Goal: Submit feedback/report problem

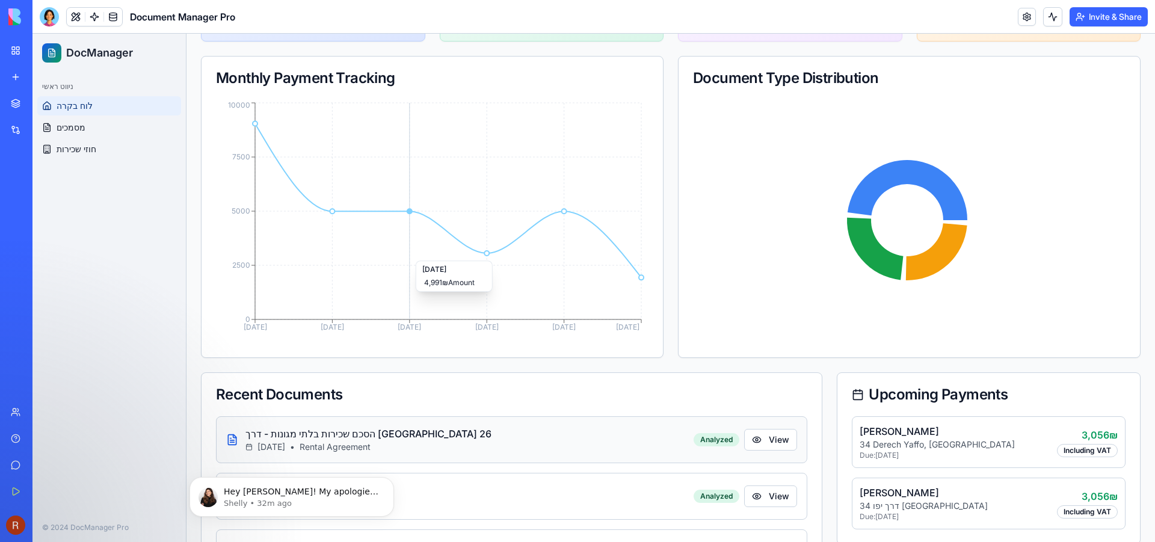
scroll to position [319, 0]
click at [294, 499] on p "Shelly • 32m ago" at bounding box center [301, 503] width 155 height 11
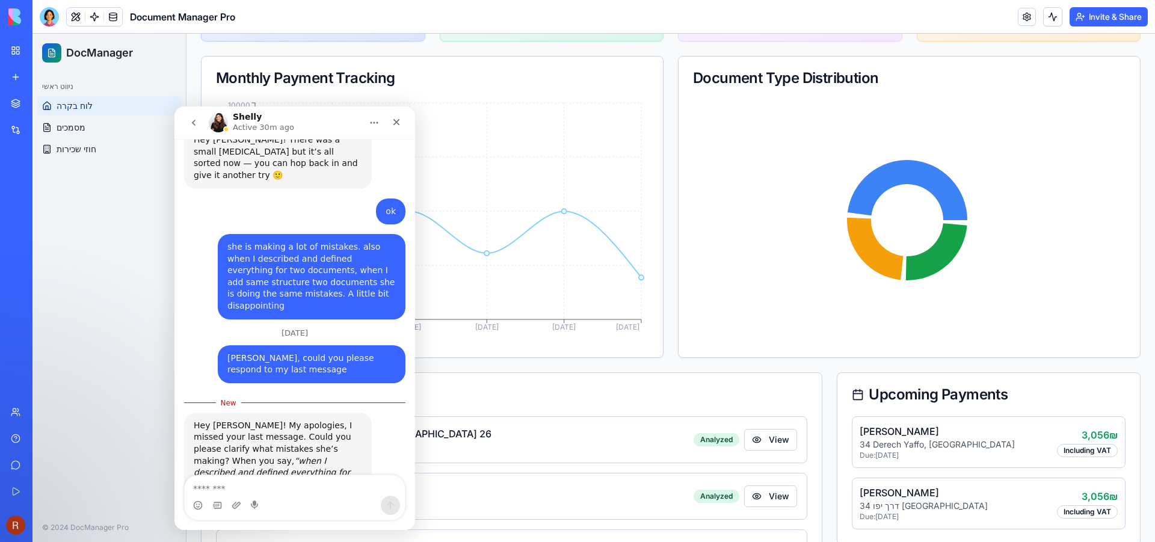
scroll to position [339, 0]
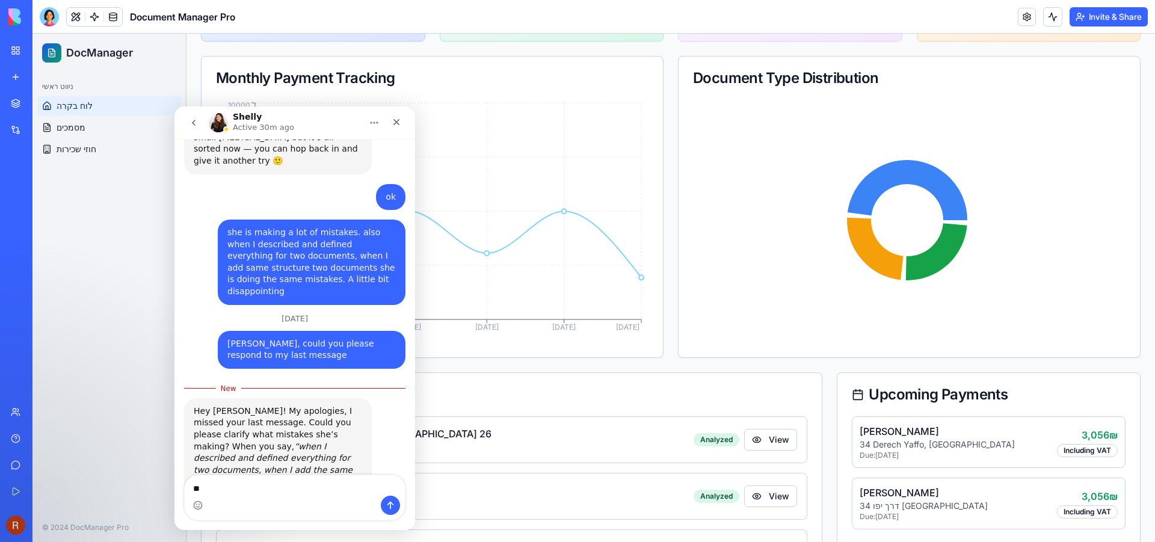
type textarea "*"
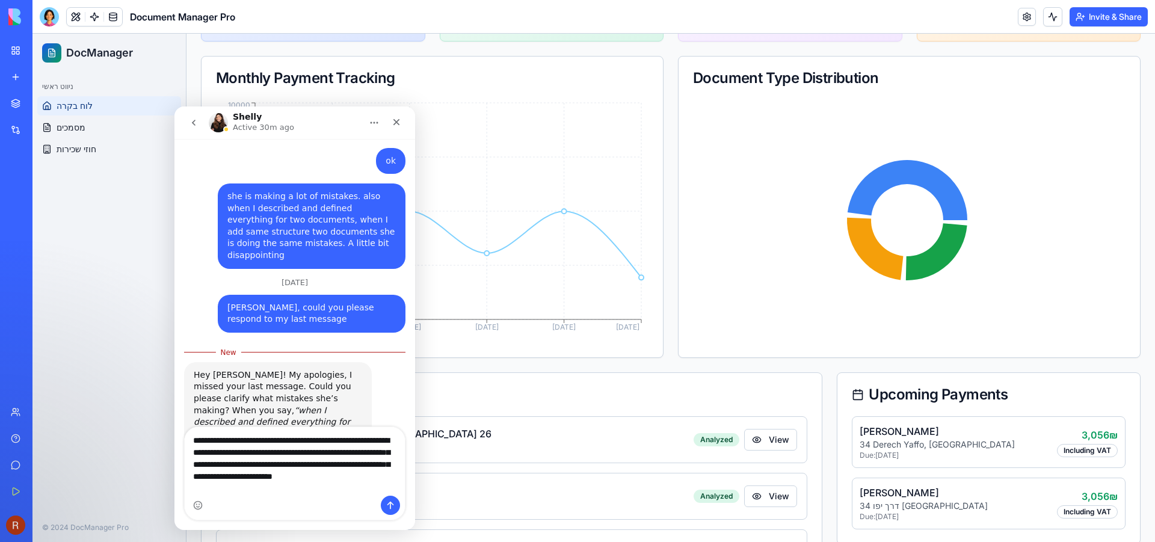
scroll to position [387, 0]
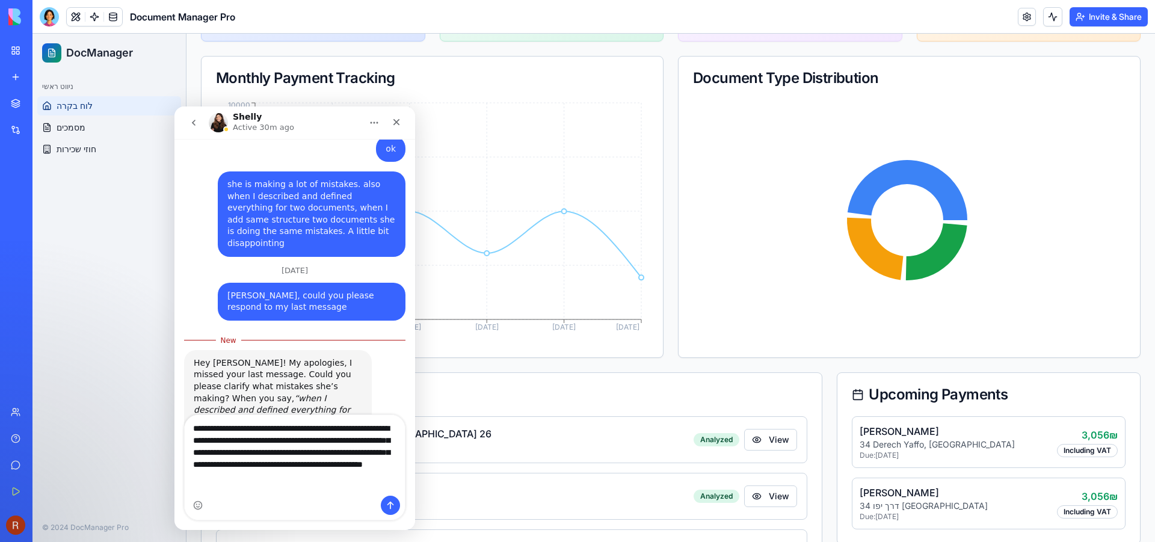
click at [341, 484] on textarea "**********" at bounding box center [295, 449] width 220 height 69
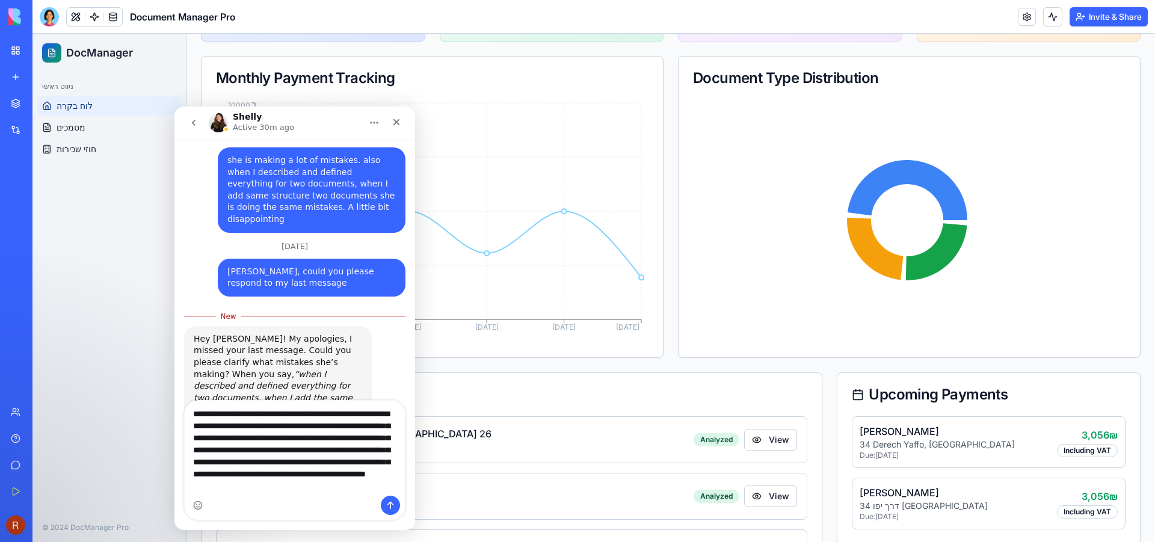
scroll to position [413, 0]
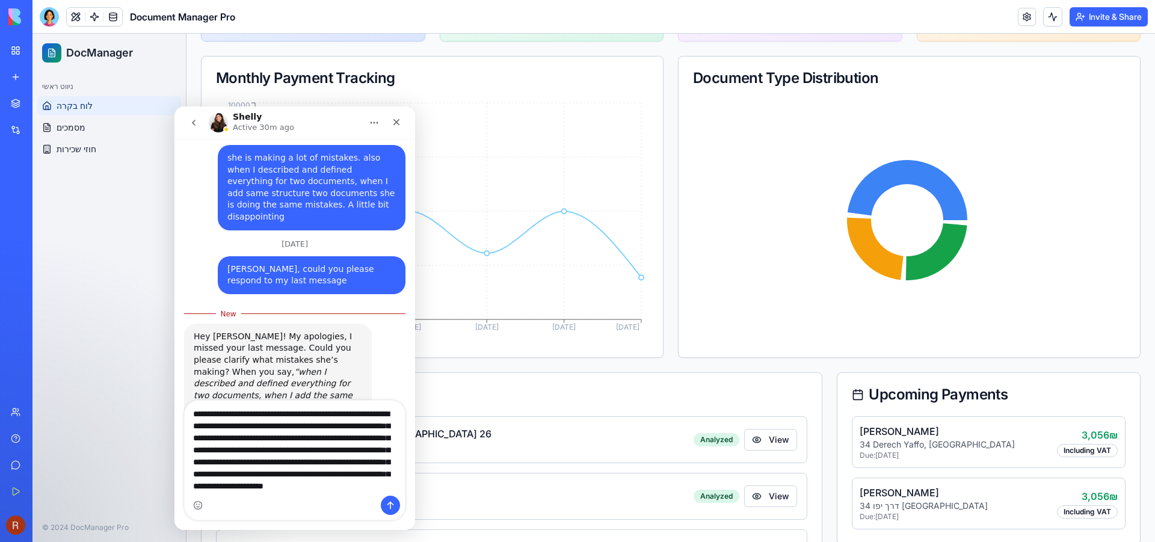
type textarea "**********"
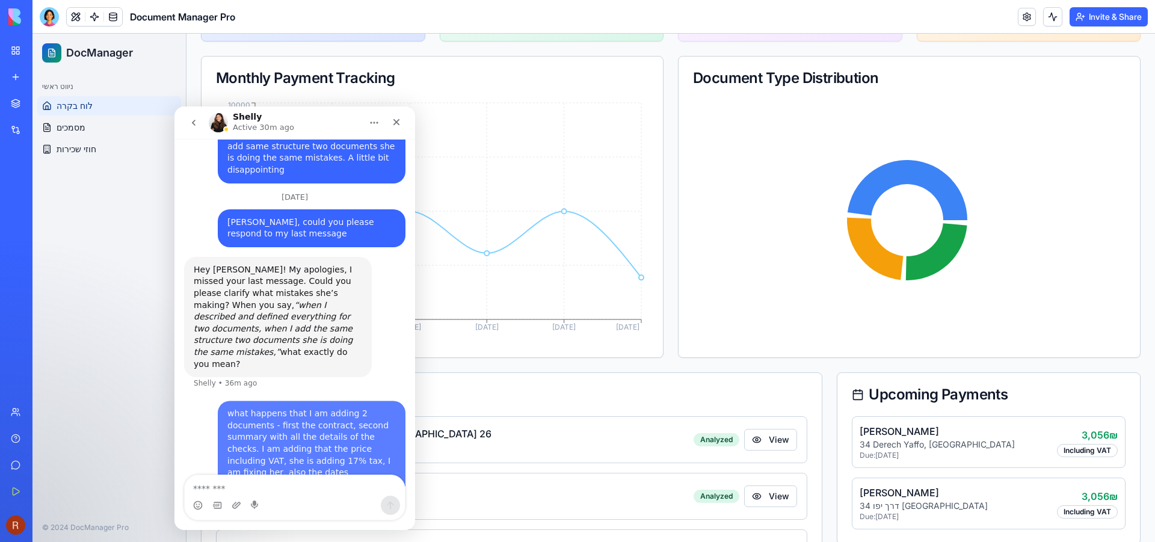
scroll to position [461, 0]
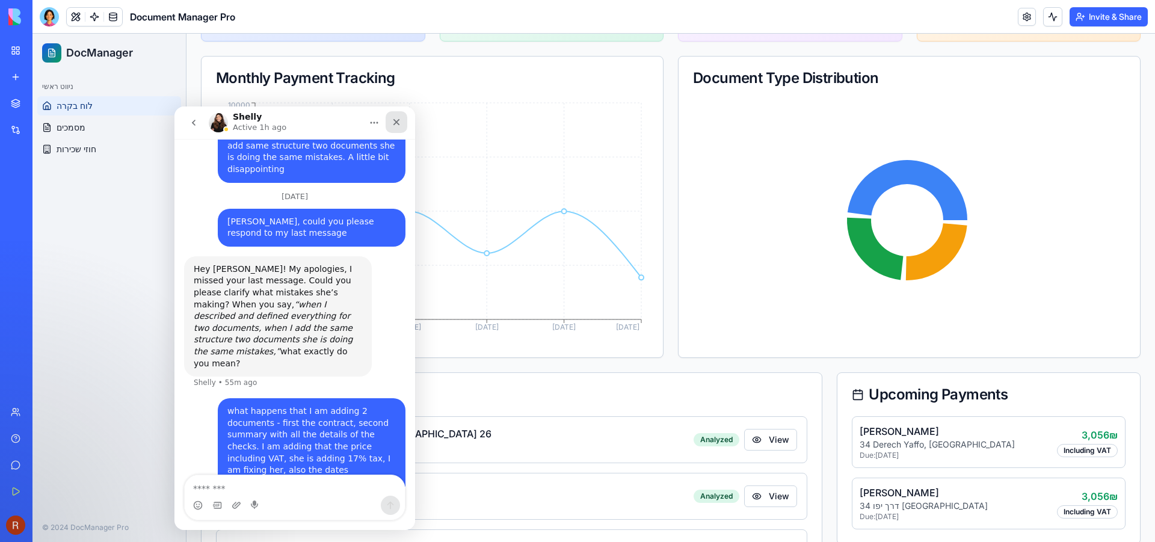
click at [395, 121] on icon "Close" at bounding box center [396, 122] width 7 height 7
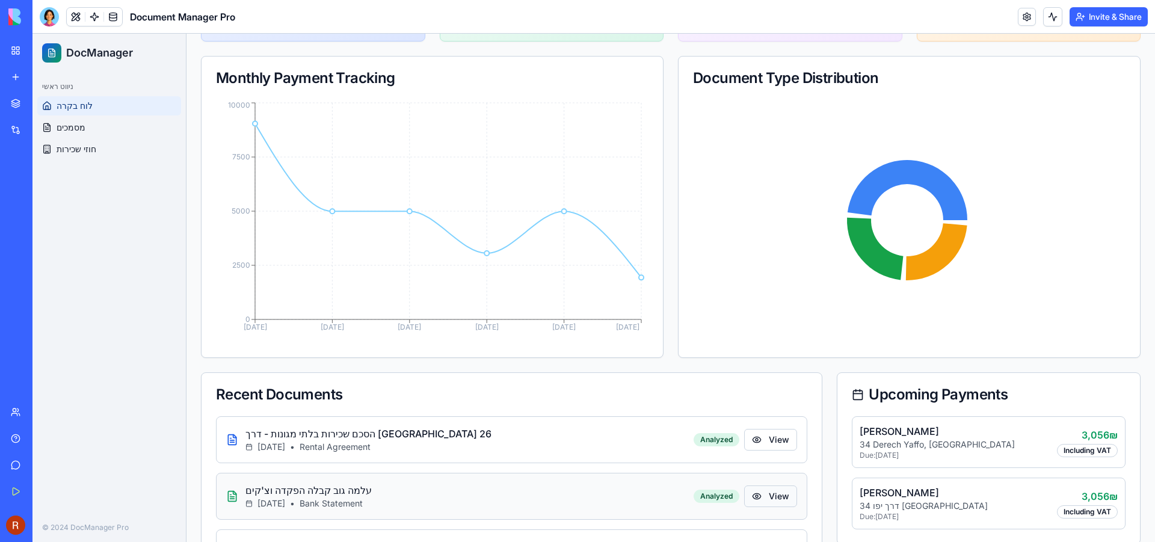
click at [759, 493] on button "View" at bounding box center [770, 497] width 53 height 22
click at [773, 493] on button "View" at bounding box center [770, 497] width 53 height 22
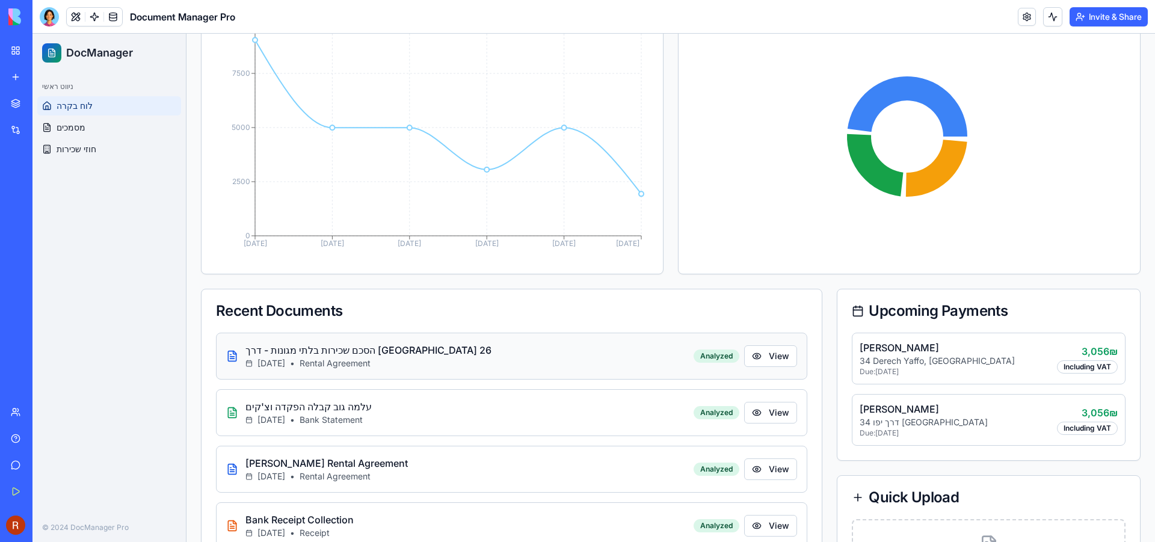
scroll to position [502, 0]
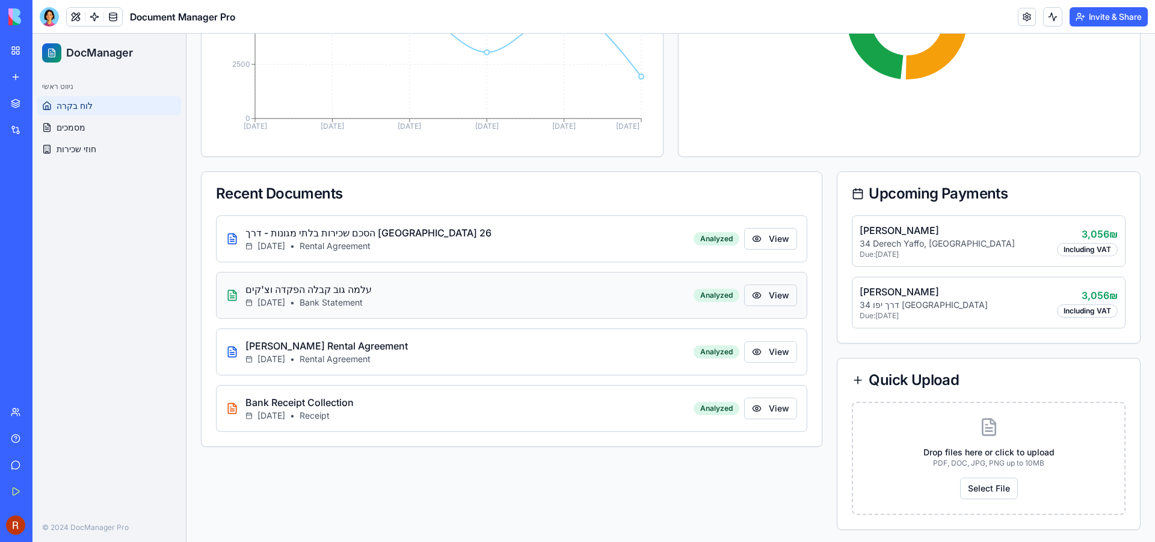
click at [769, 291] on button "View" at bounding box center [770, 296] width 53 height 22
click at [754, 292] on button "View" at bounding box center [770, 296] width 53 height 22
click at [750, 290] on button "View" at bounding box center [770, 296] width 53 height 22
click at [753, 292] on button "View" at bounding box center [770, 296] width 53 height 22
click at [773, 289] on button "View" at bounding box center [770, 296] width 53 height 22
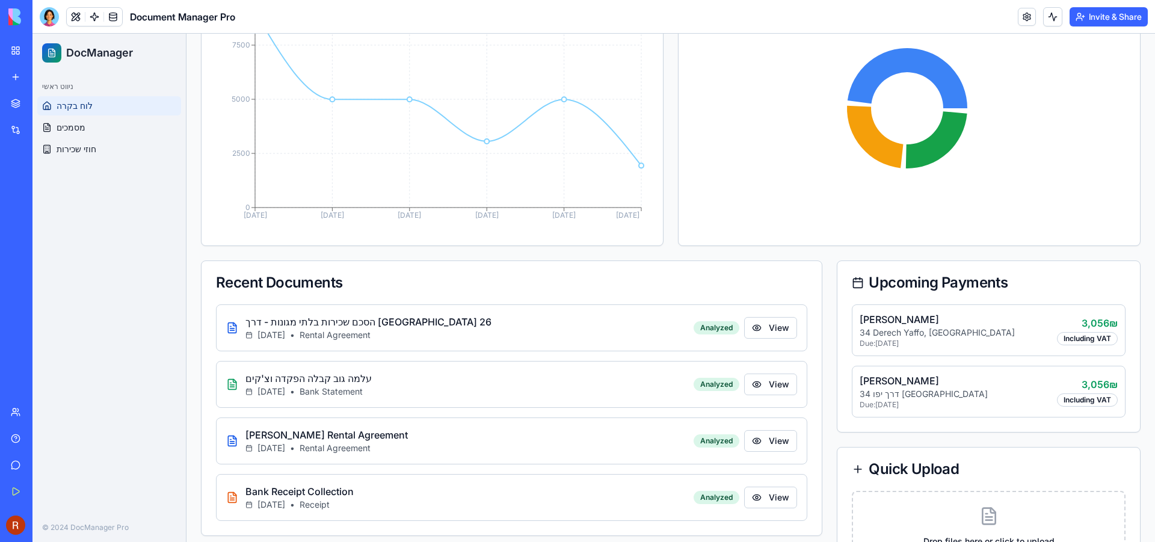
scroll to position [421, 0]
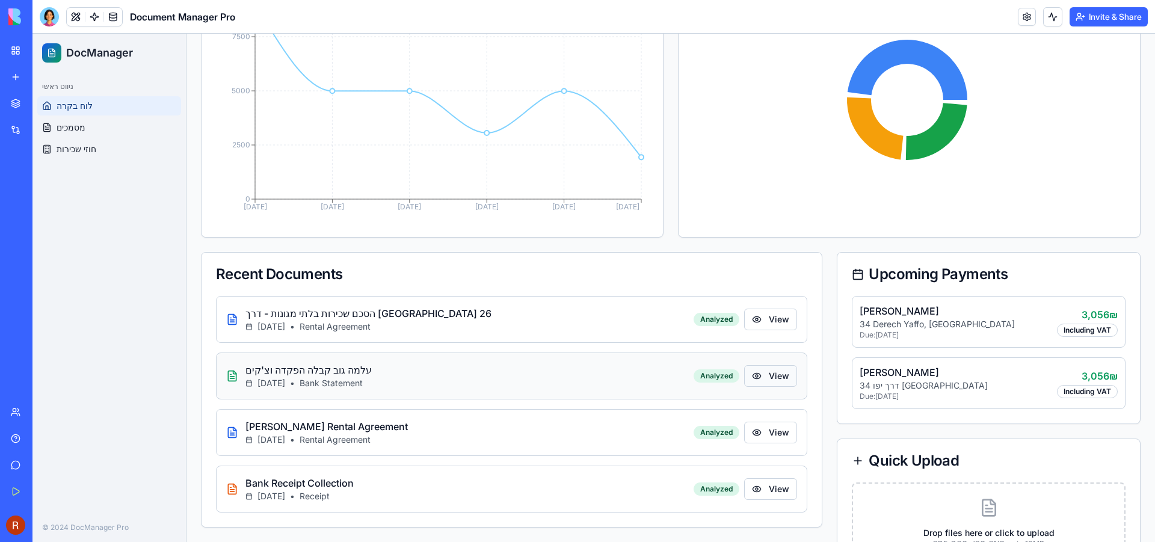
click at [766, 373] on button "View" at bounding box center [770, 376] width 53 height 22
click at [752, 372] on button "View" at bounding box center [770, 376] width 53 height 22
click at [333, 369] on p "עלמה גוב קבלה הפקדה וצ'קים" at bounding box center [308, 370] width 126 height 14
click at [232, 375] on icon at bounding box center [230, 375] width 1 height 0
click at [282, 374] on p "עלמה גוב קבלה הפקדה וצ'קים" at bounding box center [308, 370] width 126 height 14
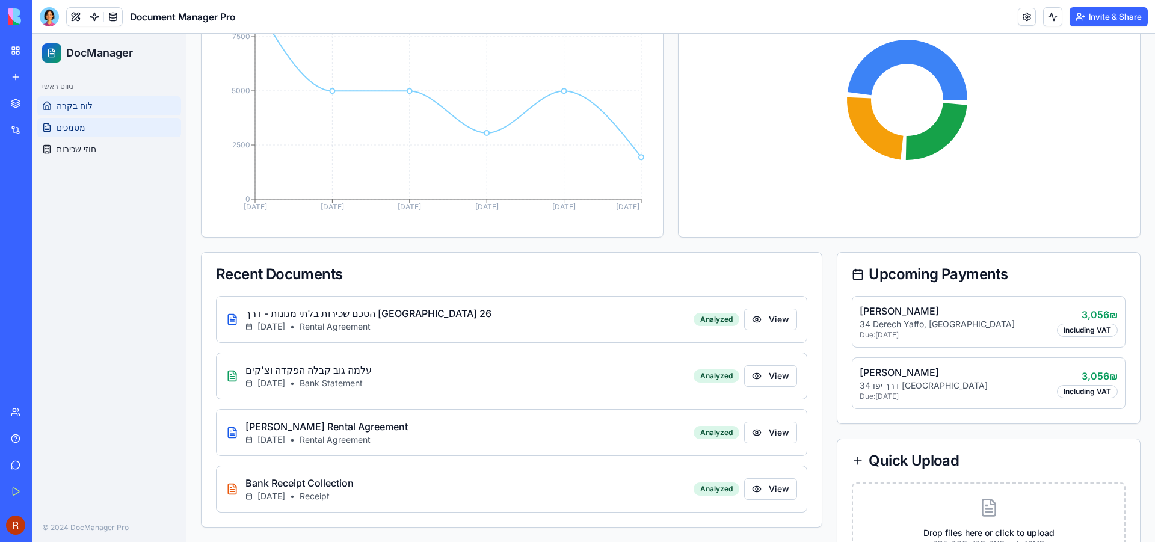
click at [70, 129] on span "מסמכים" at bounding box center [71, 128] width 29 height 12
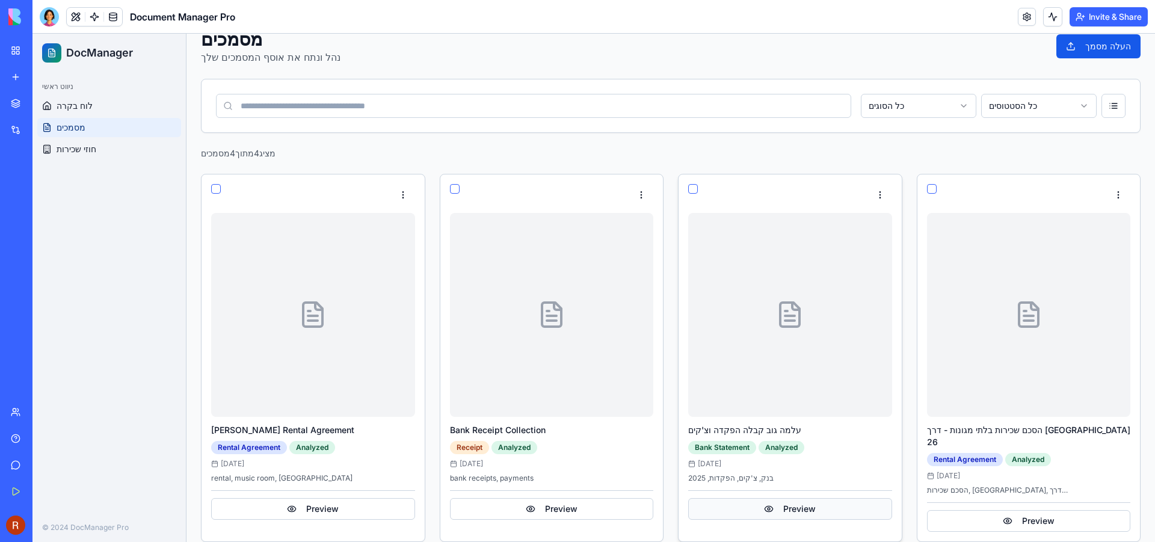
click at [803, 505] on button "Preview" at bounding box center [790, 509] width 204 height 22
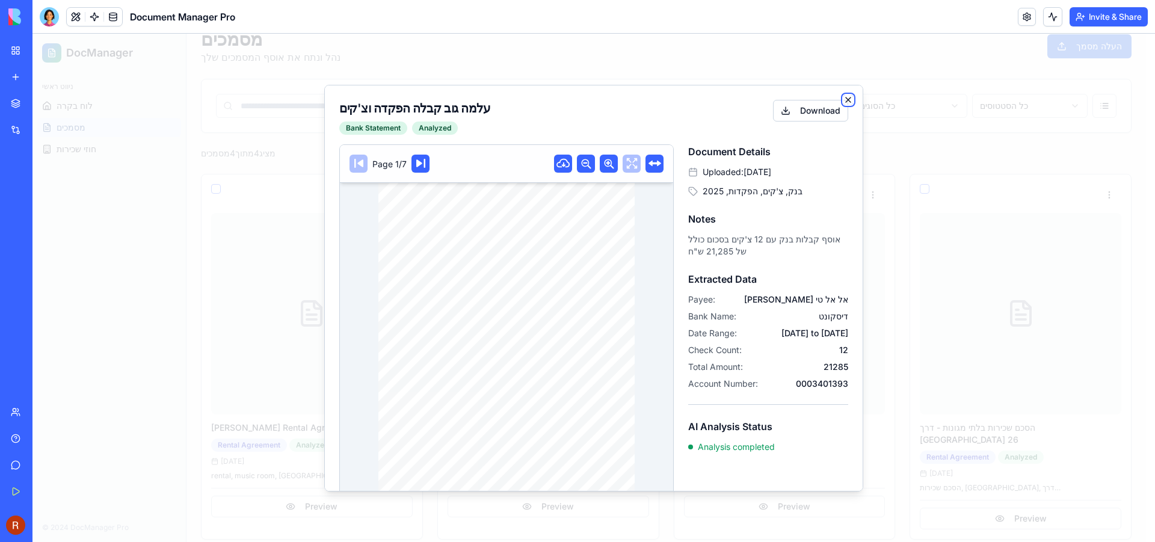
click at [844, 100] on icon "button" at bounding box center [849, 100] width 10 height 10
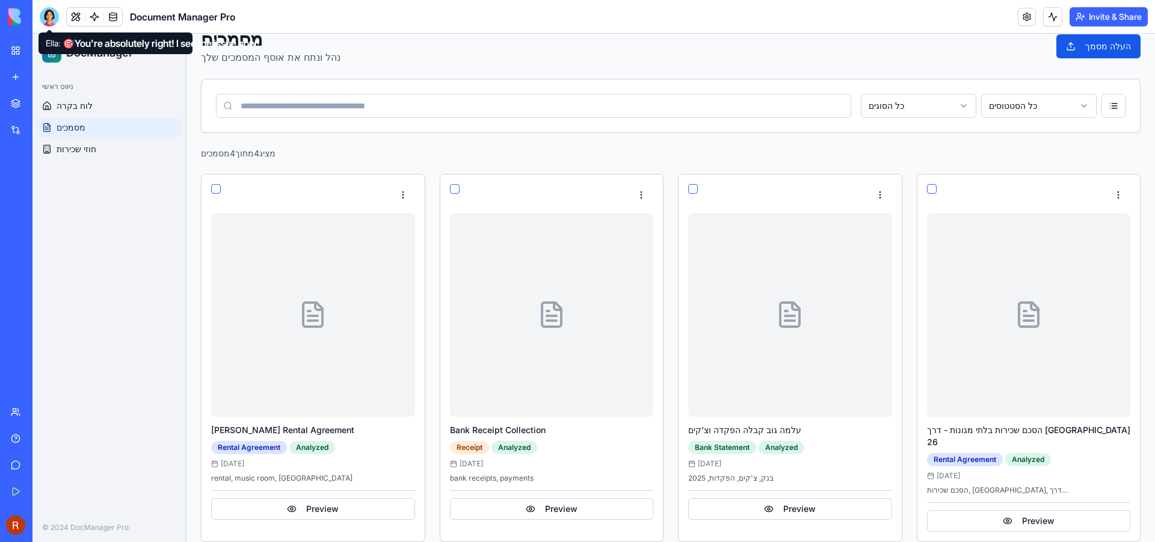
click at [52, 13] on div at bounding box center [49, 16] width 19 height 19
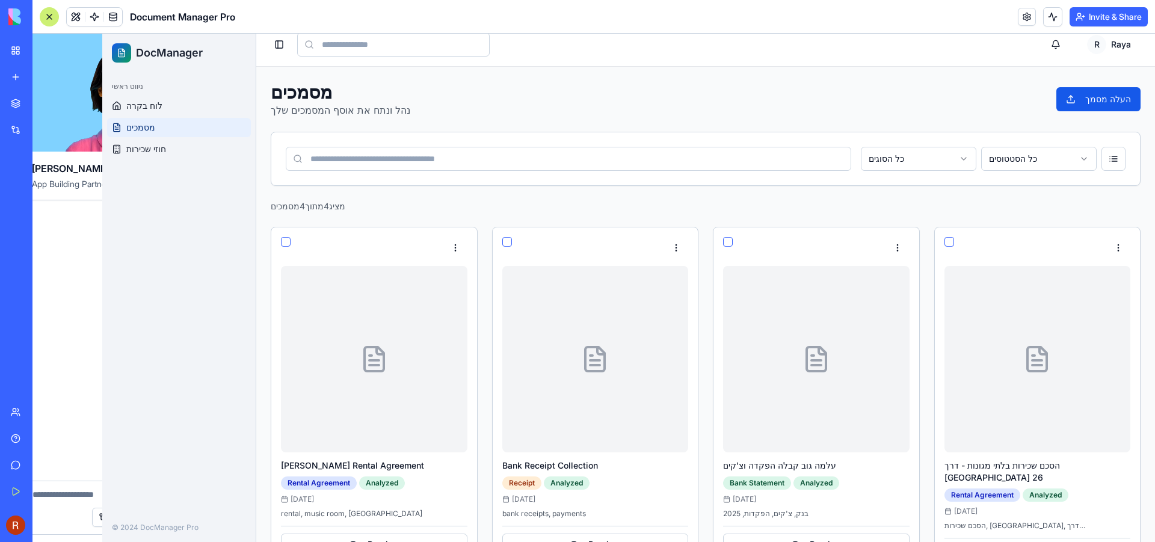
scroll to position [0, 0]
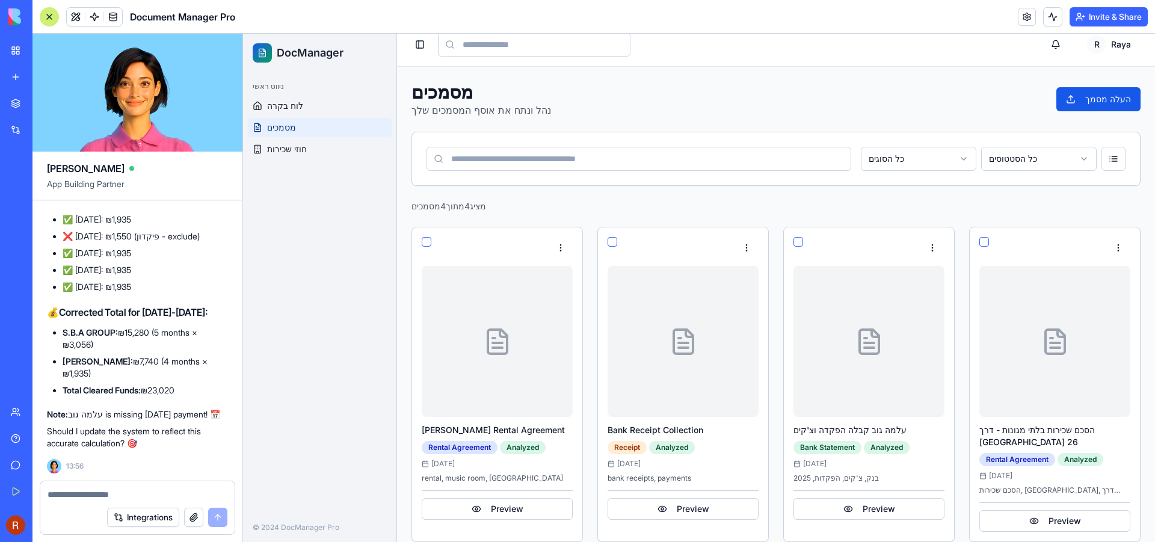
click at [120, 493] on textarea at bounding box center [138, 495] width 180 height 12
click at [890, 506] on button "Preview" at bounding box center [869, 509] width 151 height 22
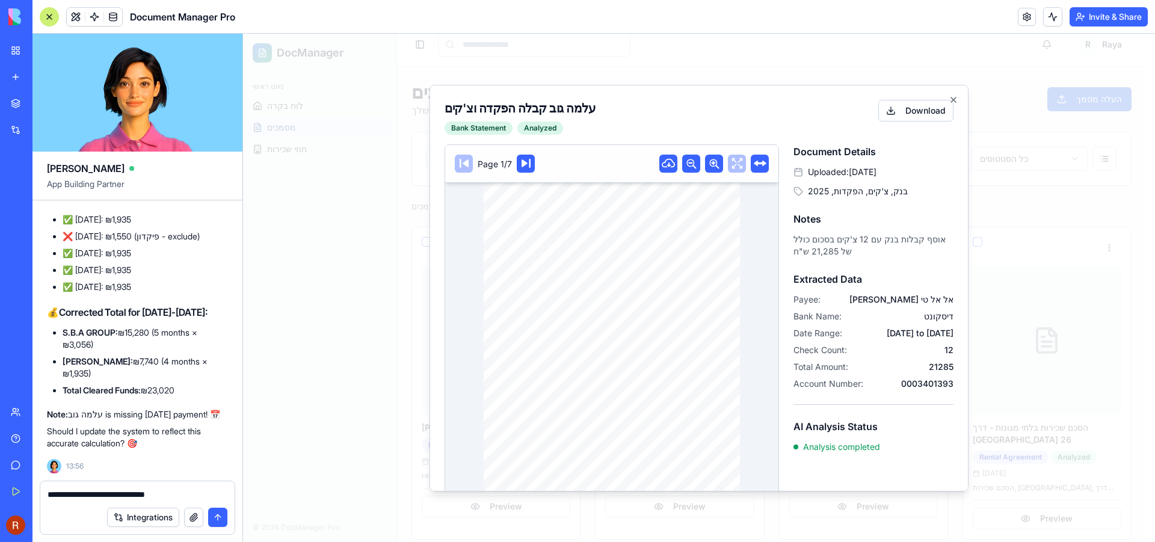
click at [185, 490] on textarea "**********" at bounding box center [138, 495] width 180 height 12
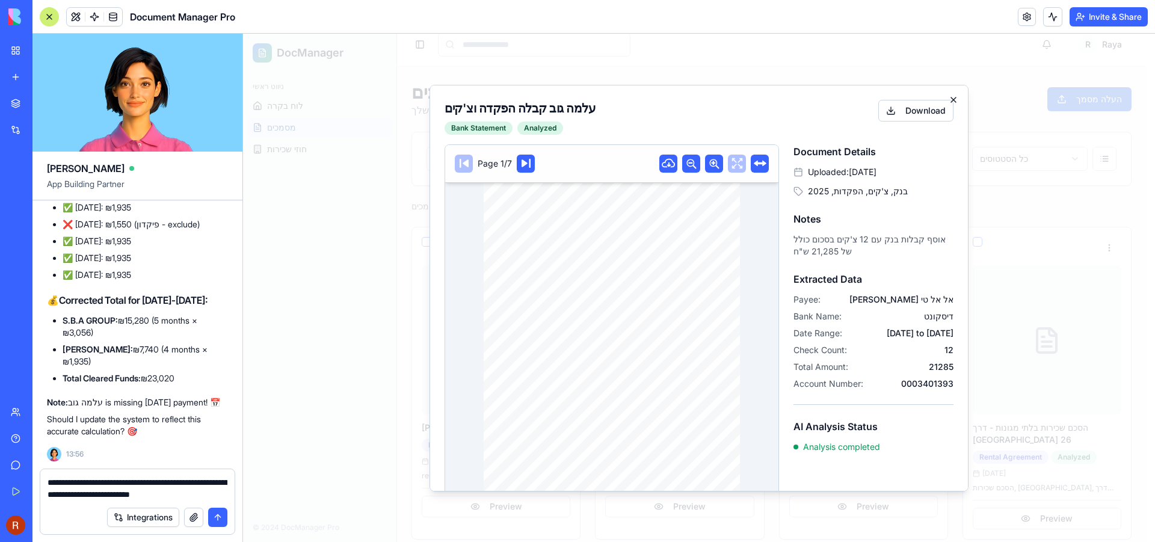
click at [951, 100] on icon "button" at bounding box center [953, 99] width 5 height 5
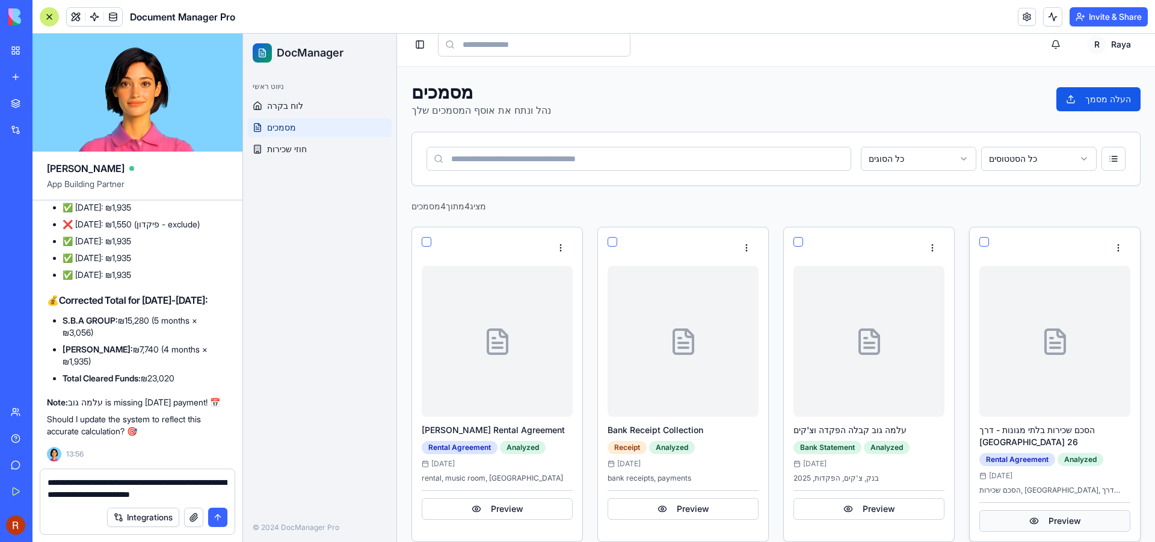
click at [1046, 510] on button "Preview" at bounding box center [1054, 521] width 151 height 22
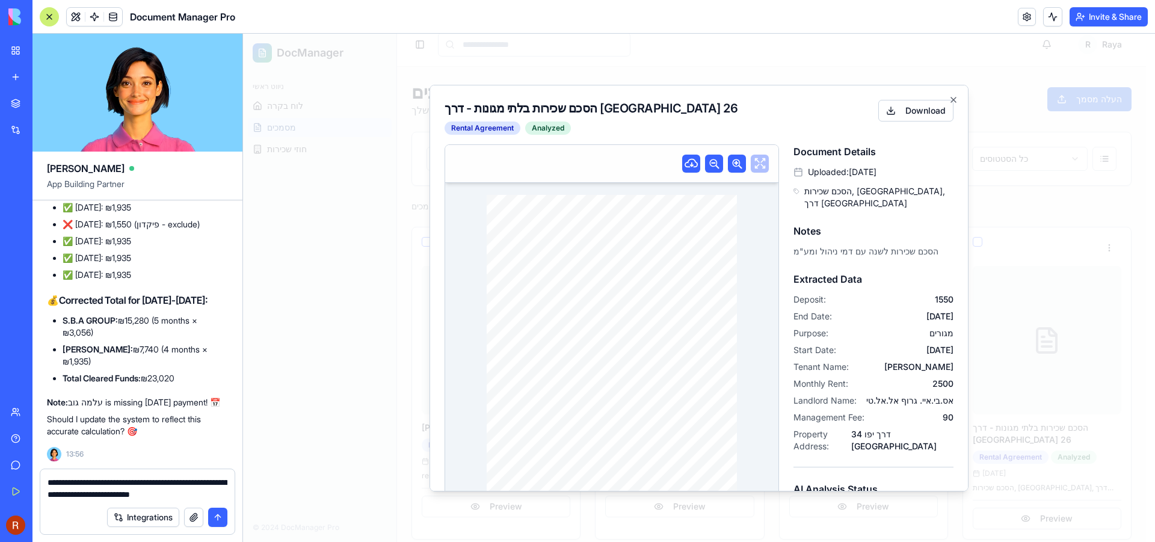
click at [730, 156] on icon at bounding box center [737, 163] width 14 height 14
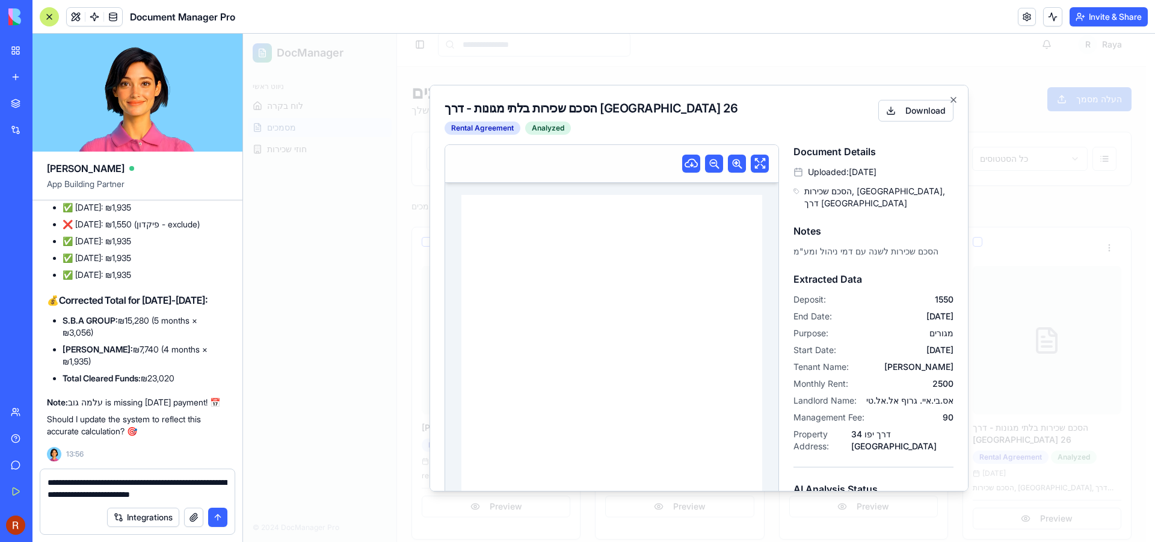
click at [730, 156] on icon at bounding box center [737, 163] width 14 height 14
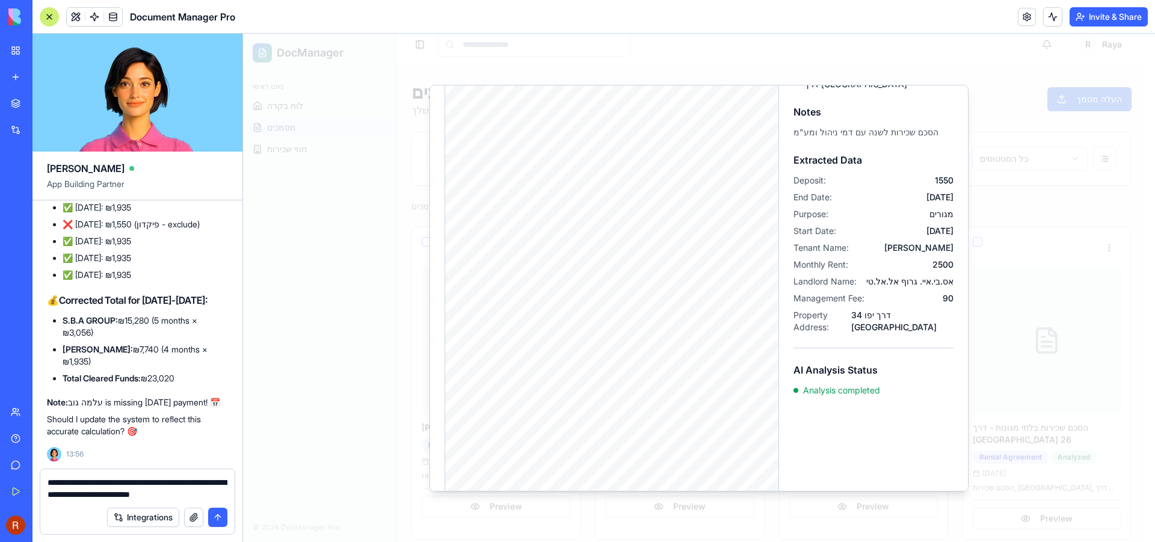
scroll to position [120, 0]
drag, startPoint x: 753, startPoint y: 282, endPoint x: 702, endPoint y: 286, distance: 50.7
click at [702, 286] on div at bounding box center [620, 325] width 351 height 501
drag, startPoint x: 72, startPoint y: 482, endPoint x: 89, endPoint y: 480, distance: 16.9
click at [89, 480] on textarea "**********" at bounding box center [138, 489] width 180 height 24
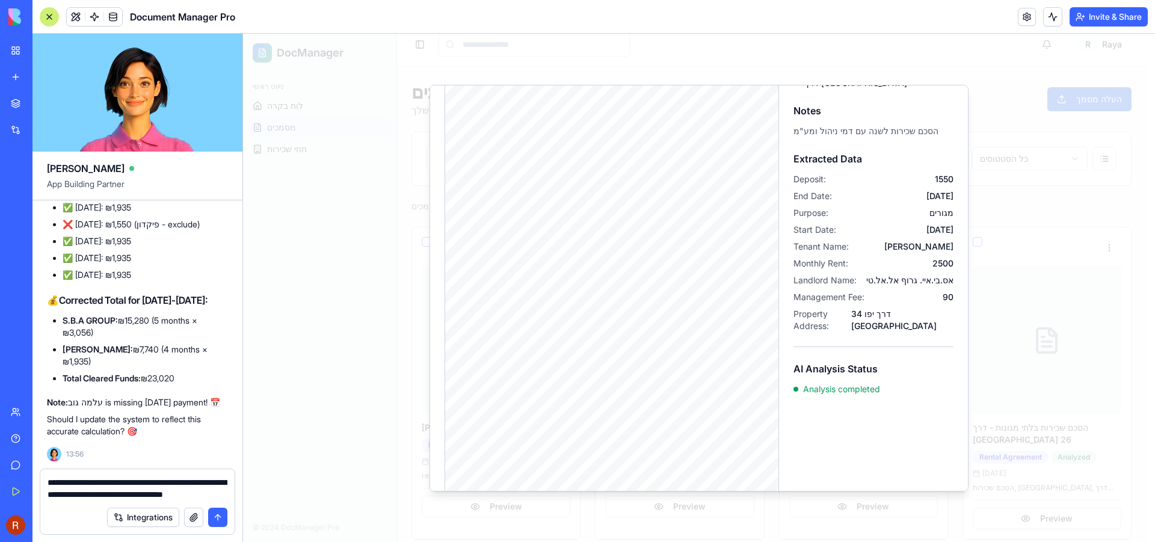
drag, startPoint x: 670, startPoint y: 261, endPoint x: 559, endPoint y: 256, distance: 111.4
click at [513, 256] on div at bounding box center [620, 325] width 351 height 501
drag, startPoint x: 721, startPoint y: 252, endPoint x: 554, endPoint y: 253, distance: 166.7
click at [554, 253] on div at bounding box center [620, 325] width 351 height 501
drag, startPoint x: 745, startPoint y: 202, endPoint x: 608, endPoint y: 235, distance: 141.1
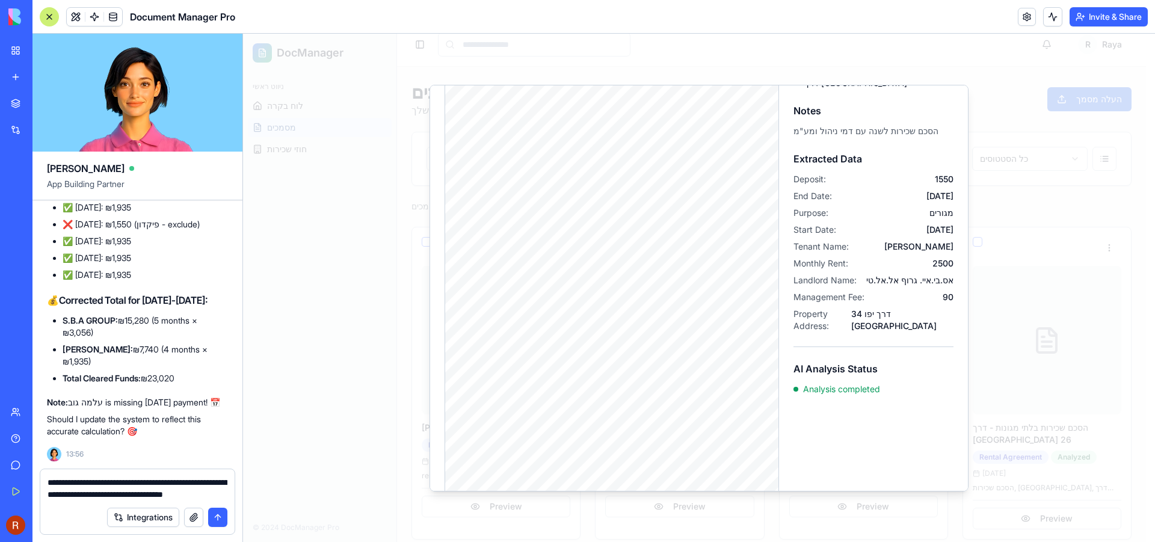
click at [608, 235] on div at bounding box center [620, 325] width 351 height 501
drag, startPoint x: 691, startPoint y: 348, endPoint x: 630, endPoint y: 348, distance: 61.4
click at [630, 348] on div at bounding box center [620, 325] width 351 height 501
drag, startPoint x: 713, startPoint y: 458, endPoint x: 625, endPoint y: 451, distance: 88.7
click at [625, 451] on div at bounding box center [620, 325] width 351 height 501
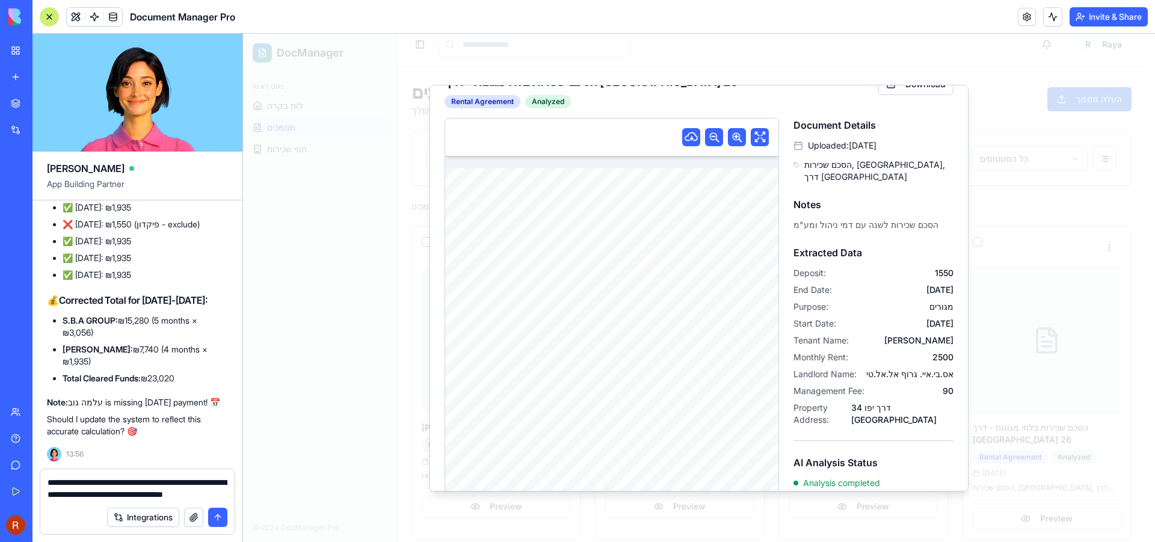
scroll to position [0, 0]
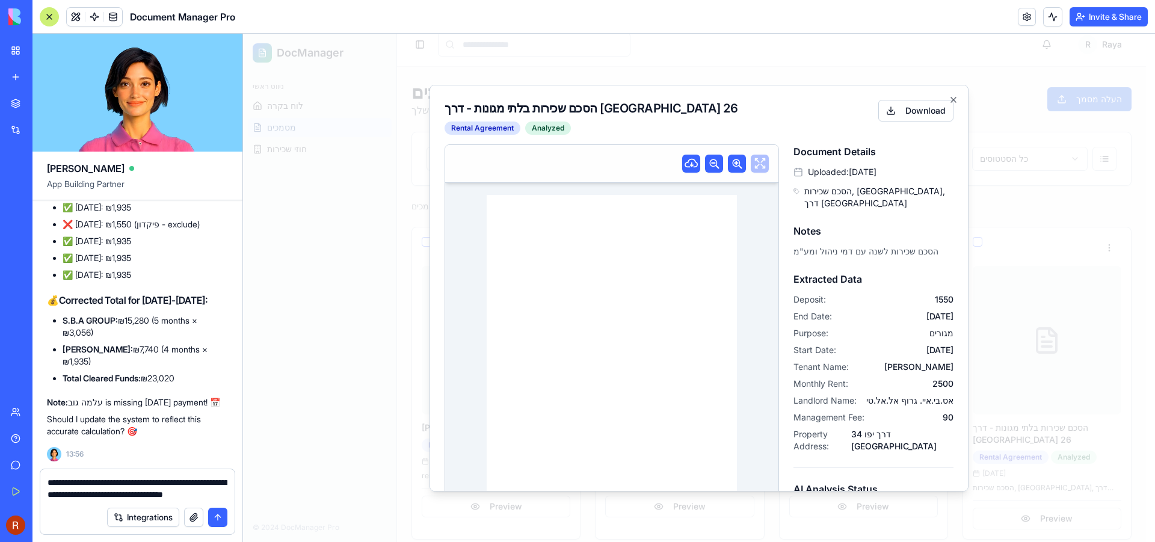
click at [756, 159] on div at bounding box center [611, 164] width 333 height 38
click at [733, 163] on icon at bounding box center [738, 164] width 10 height 10
drag, startPoint x: 732, startPoint y: 251, endPoint x: 613, endPoint y: 259, distance: 119.4
click at [613, 259] on div at bounding box center [611, 409] width 301 height 429
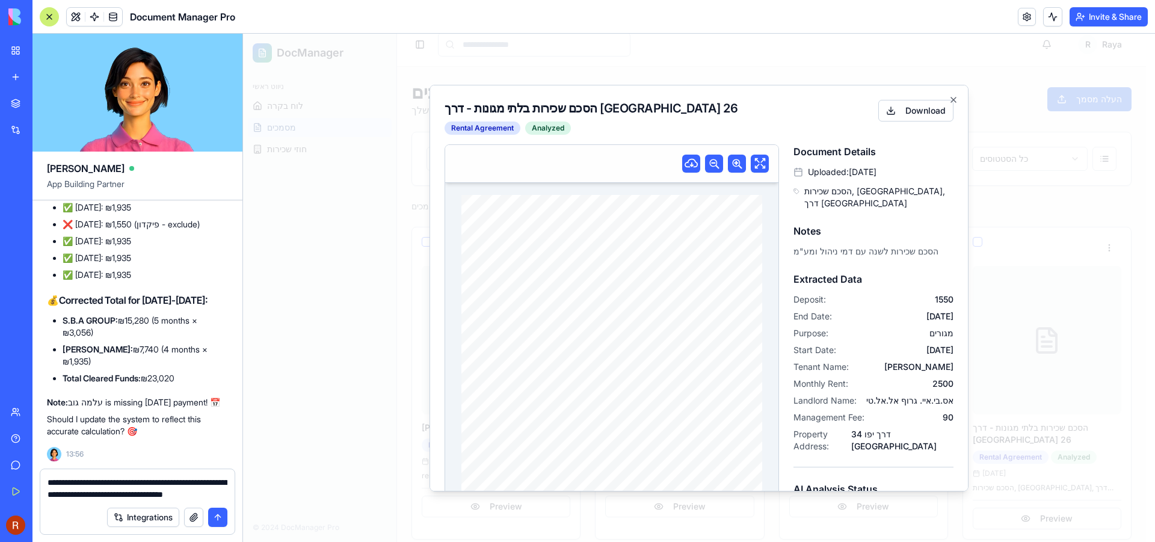
click at [733, 162] on icon at bounding box center [738, 164] width 10 height 10
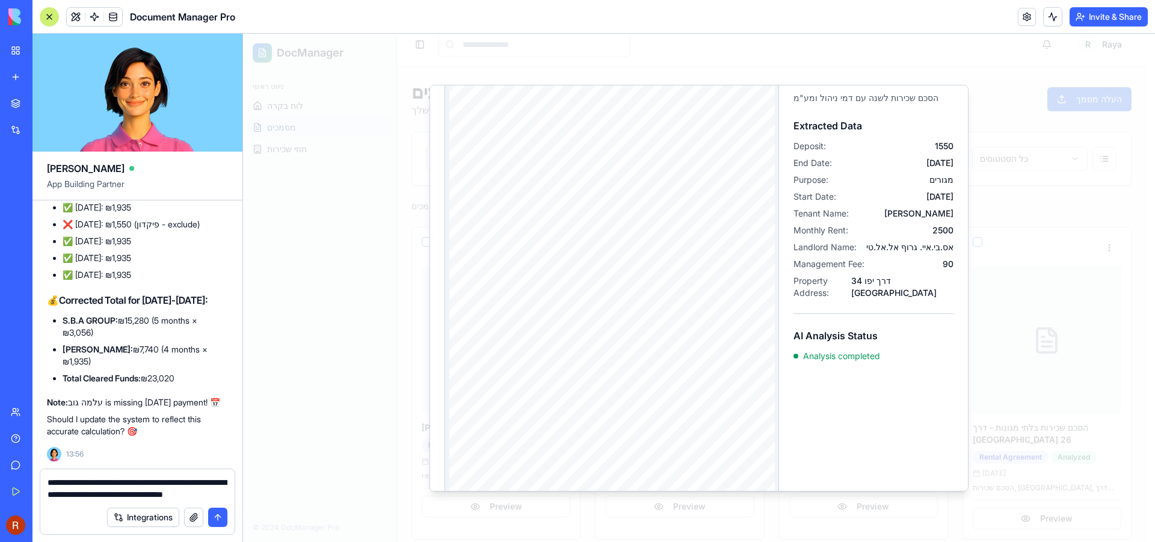
scroll to position [180, 0]
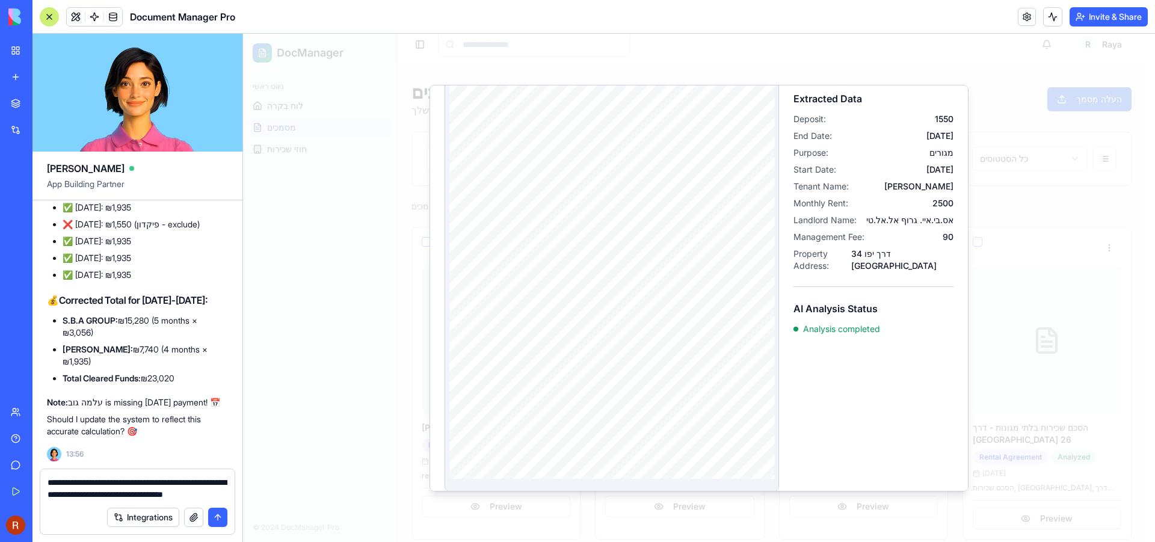
click at [48, 483] on textarea "**********" at bounding box center [138, 489] width 180 height 24
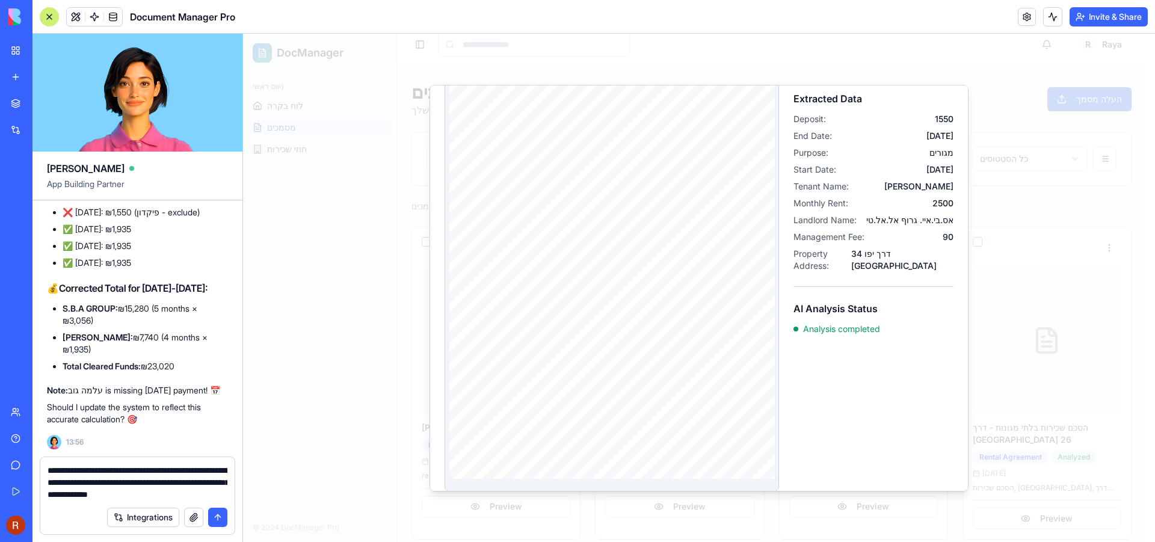
type textarea "**********"
click at [220, 516] on button "submit" at bounding box center [217, 517] width 19 height 19
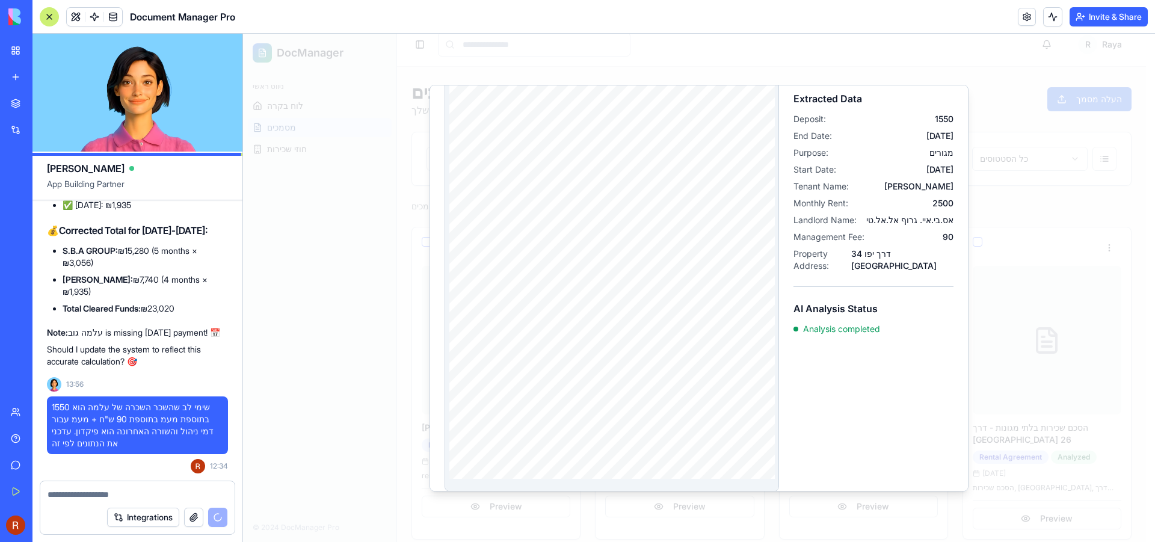
click at [732, 192] on div at bounding box center [612, 246] width 326 height 465
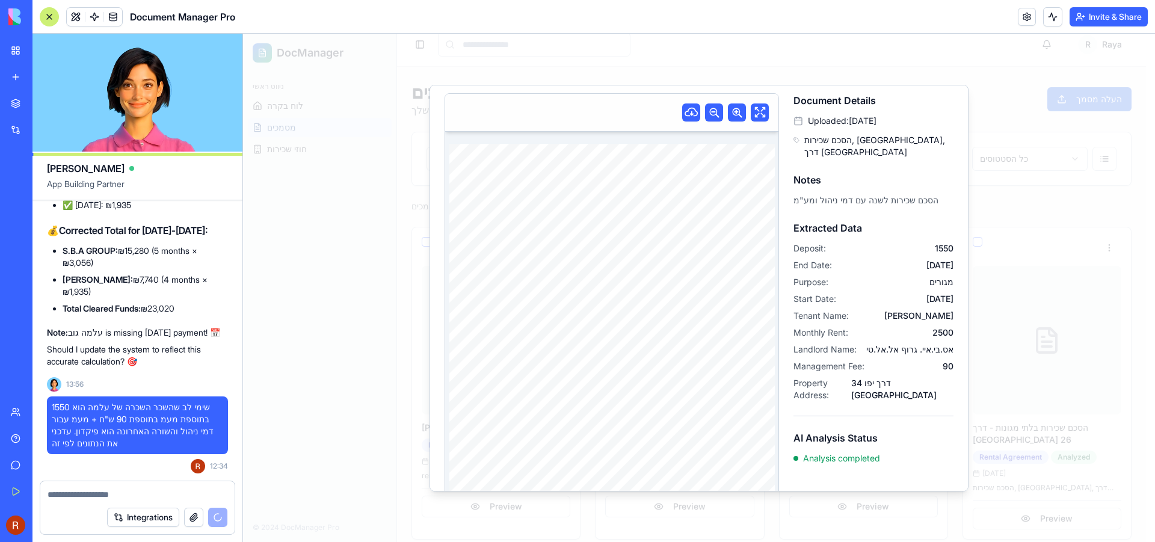
scroll to position [0, 0]
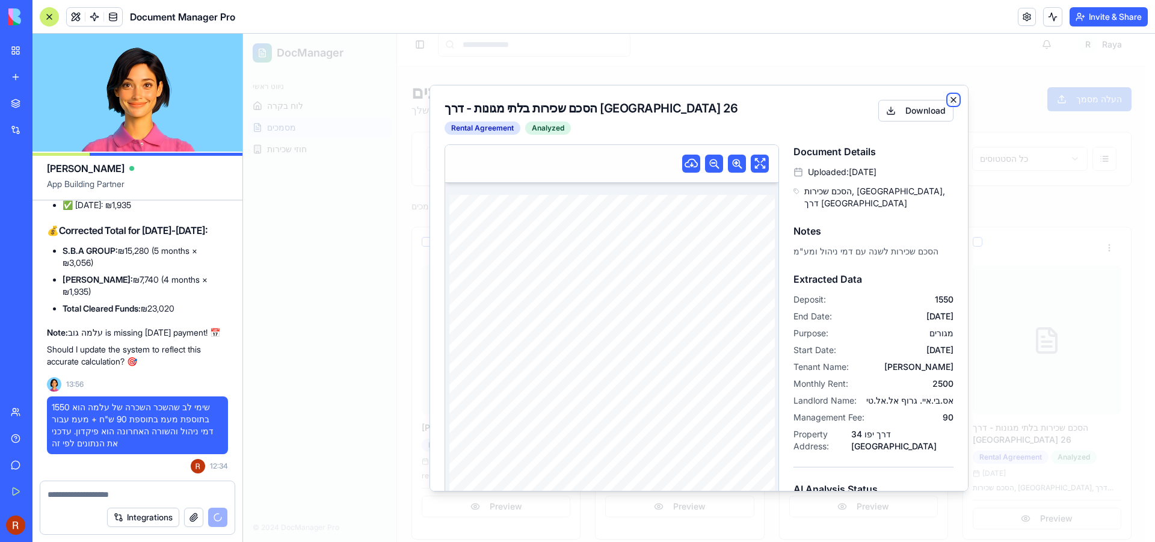
click at [951, 99] on icon "button" at bounding box center [953, 99] width 5 height 5
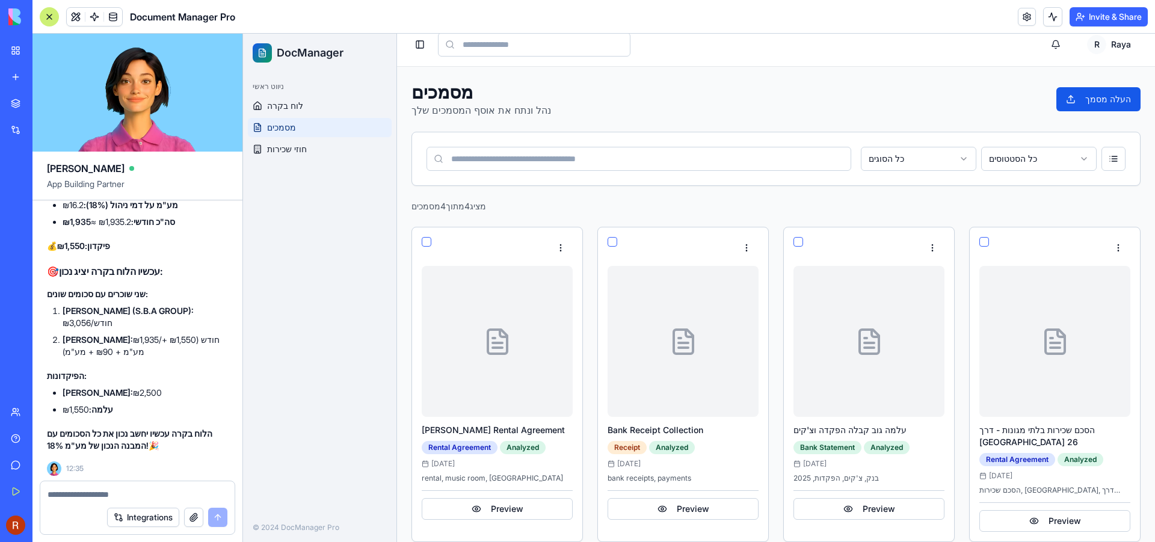
scroll to position [8779, 0]
click at [285, 105] on span "לוח בקרה" at bounding box center [285, 106] width 36 height 12
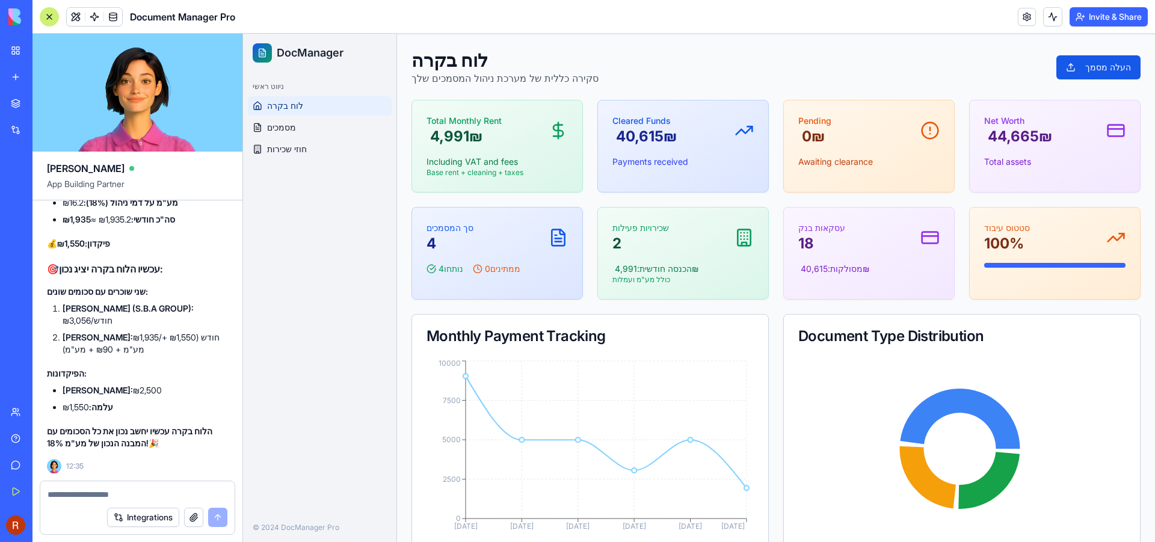
scroll to position [60, 0]
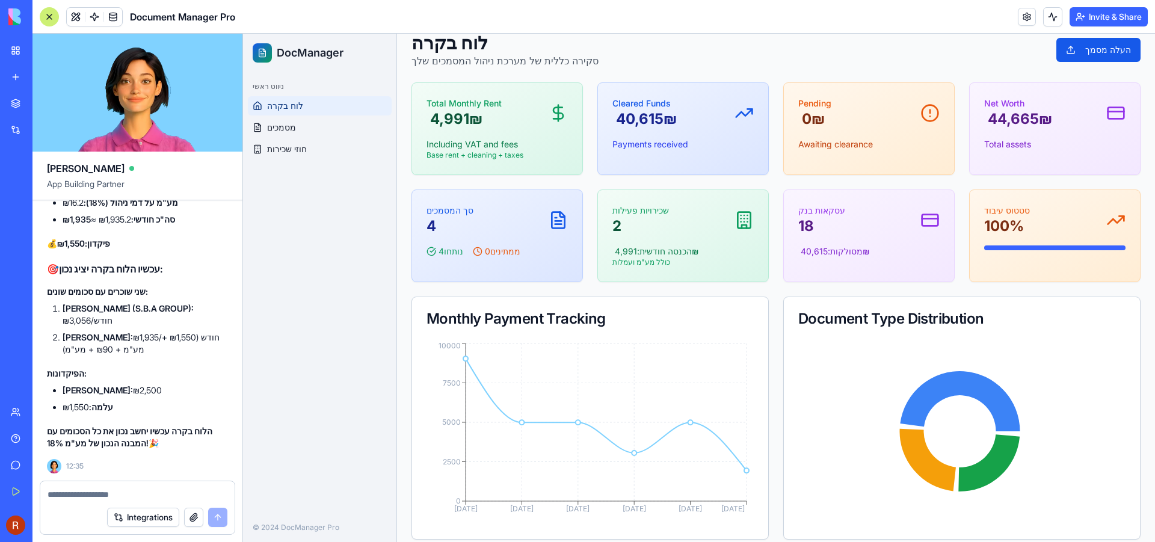
click at [20, 463] on link "Give feedback" at bounding box center [28, 465] width 48 height 24
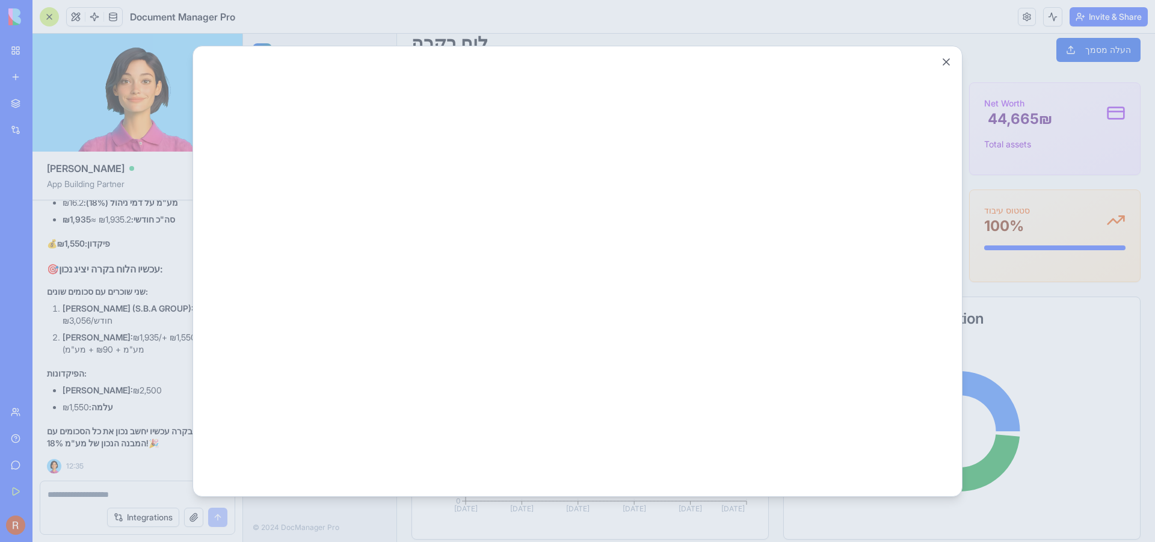
scroll to position [0, 0]
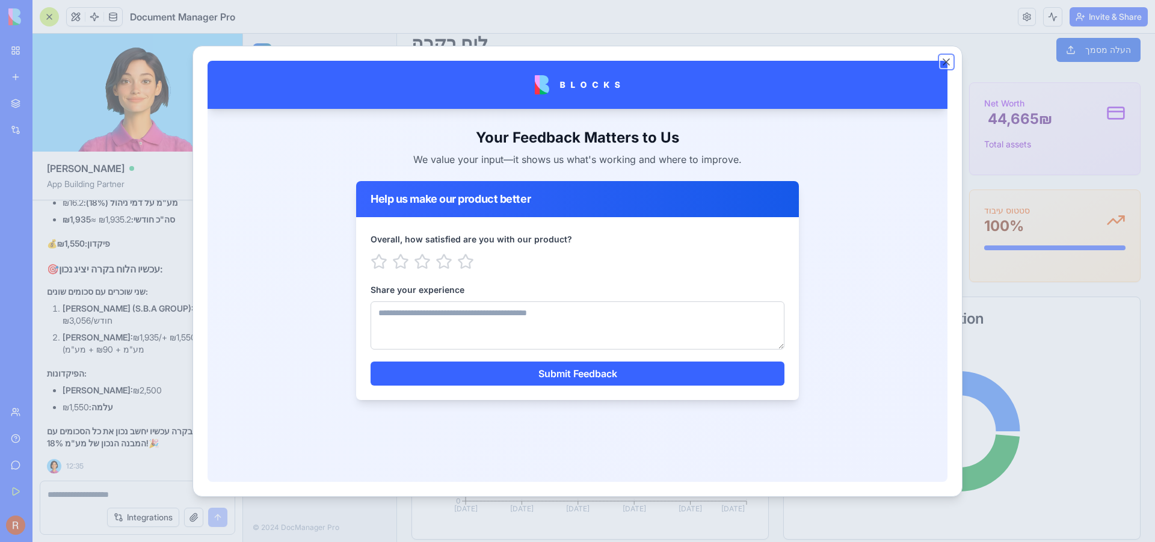
click at [946, 62] on button "Close" at bounding box center [946, 62] width 12 height 12
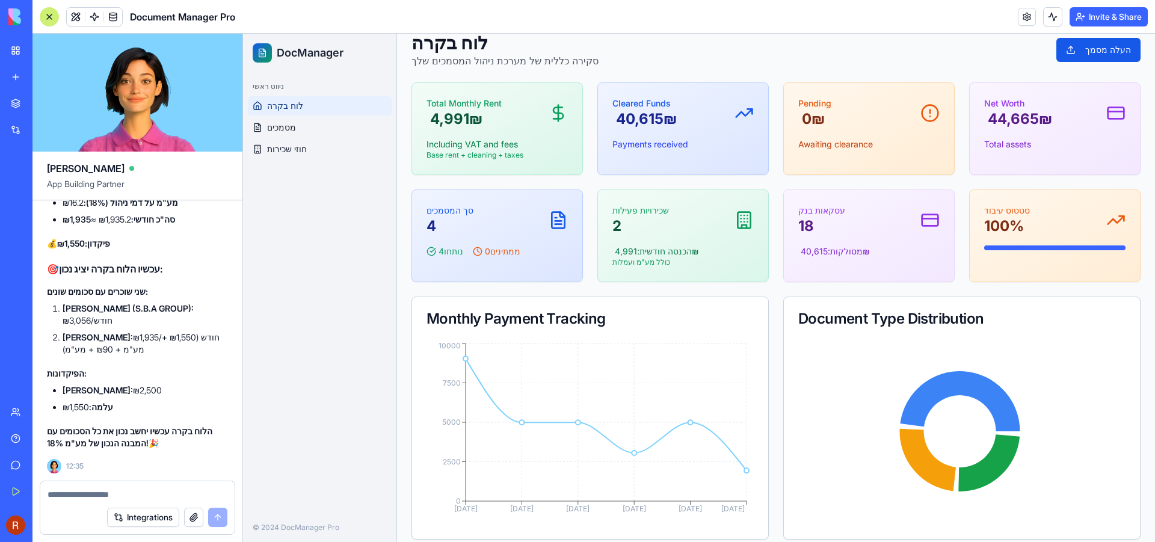
click at [45, 442] on div "Help" at bounding box center [37, 439] width 16 height 12
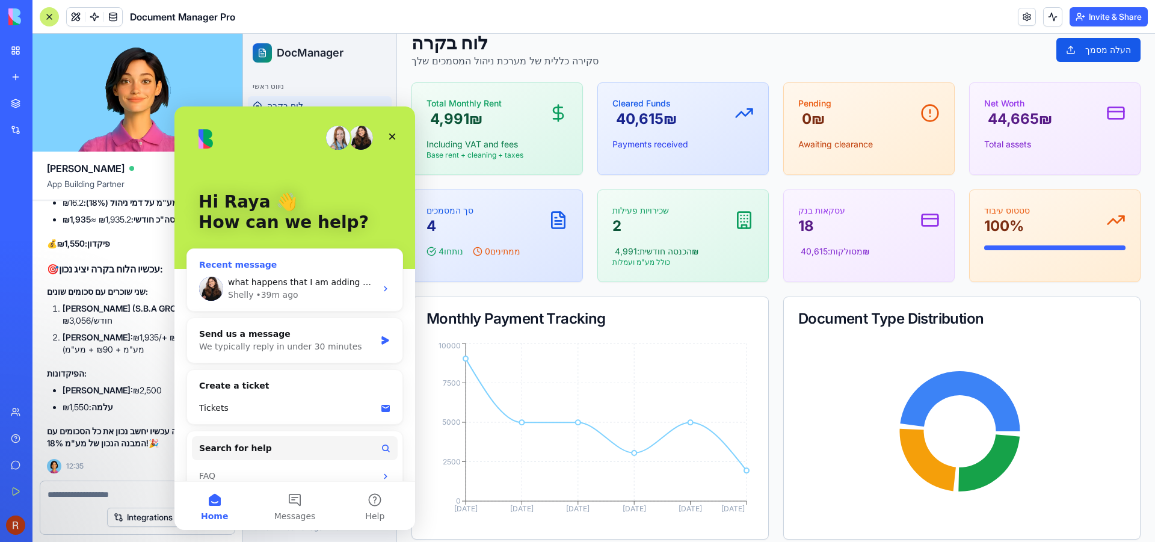
click at [297, 294] on div "[PERSON_NAME] • 39m ago" at bounding box center [302, 295] width 148 height 13
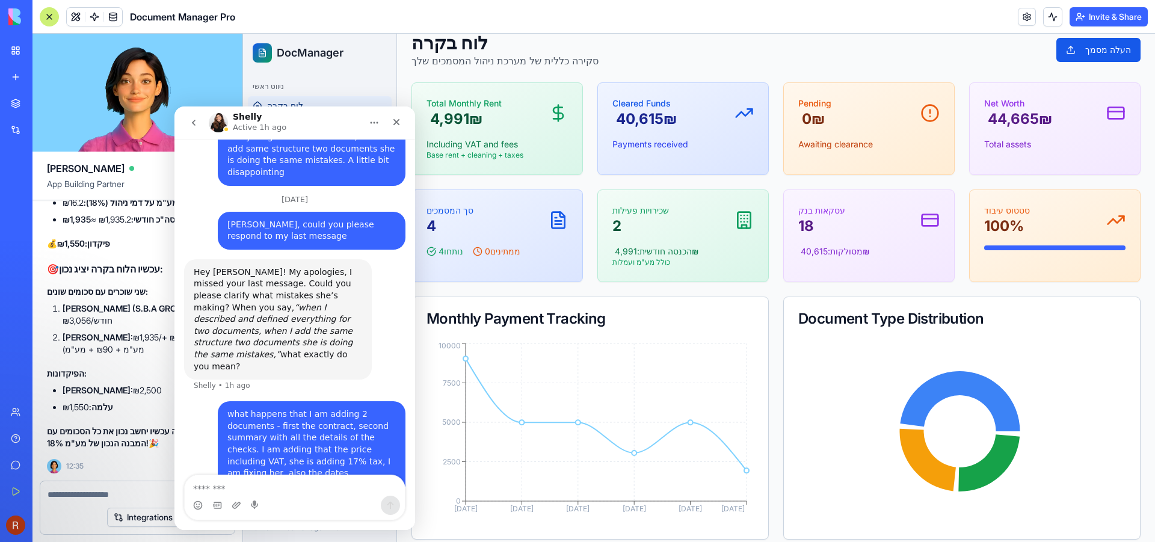
scroll to position [461, 0]
